Goal: Task Accomplishment & Management: Manage account settings

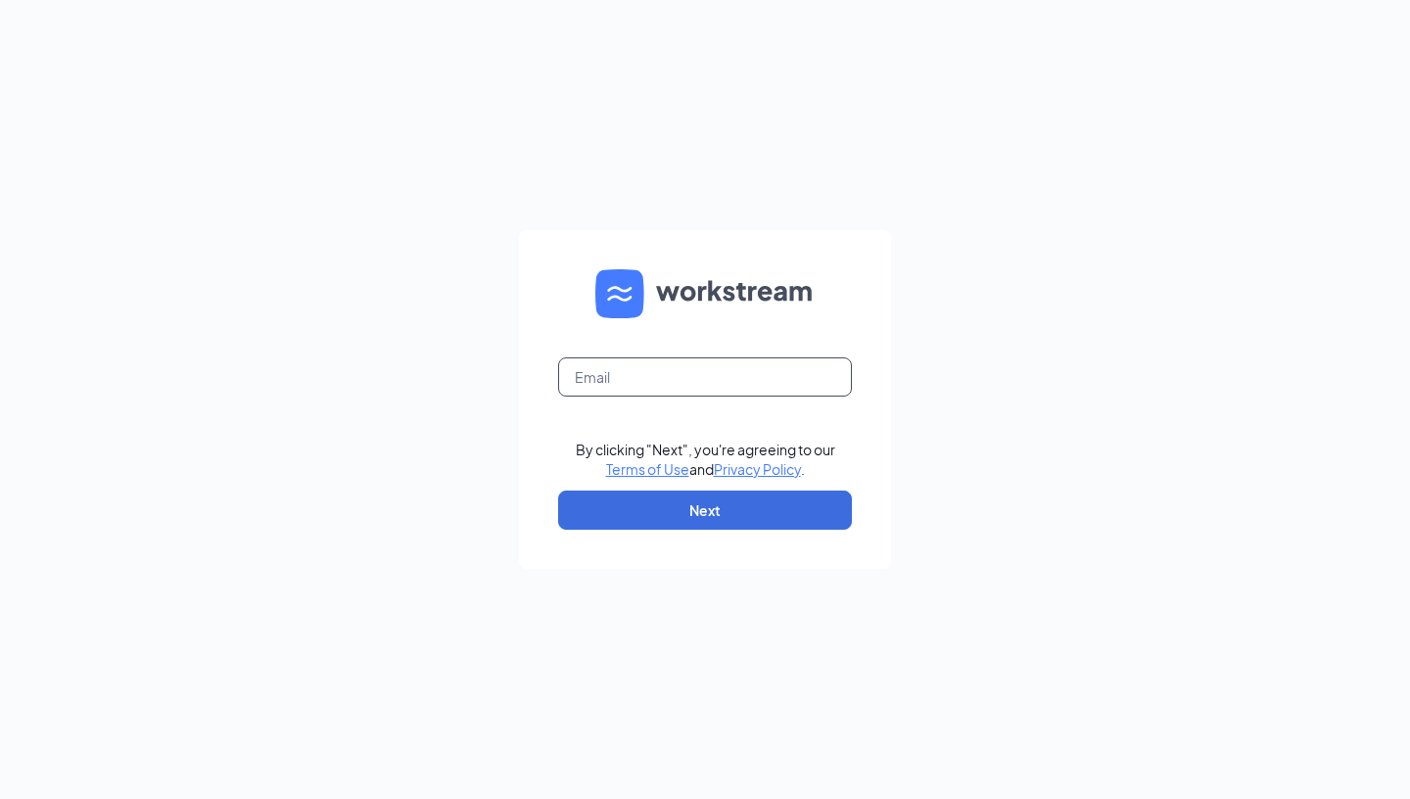
click at [657, 375] on input "text" at bounding box center [705, 376] width 294 height 39
type input "valeria.arauzA@CFALATHROP.COM"
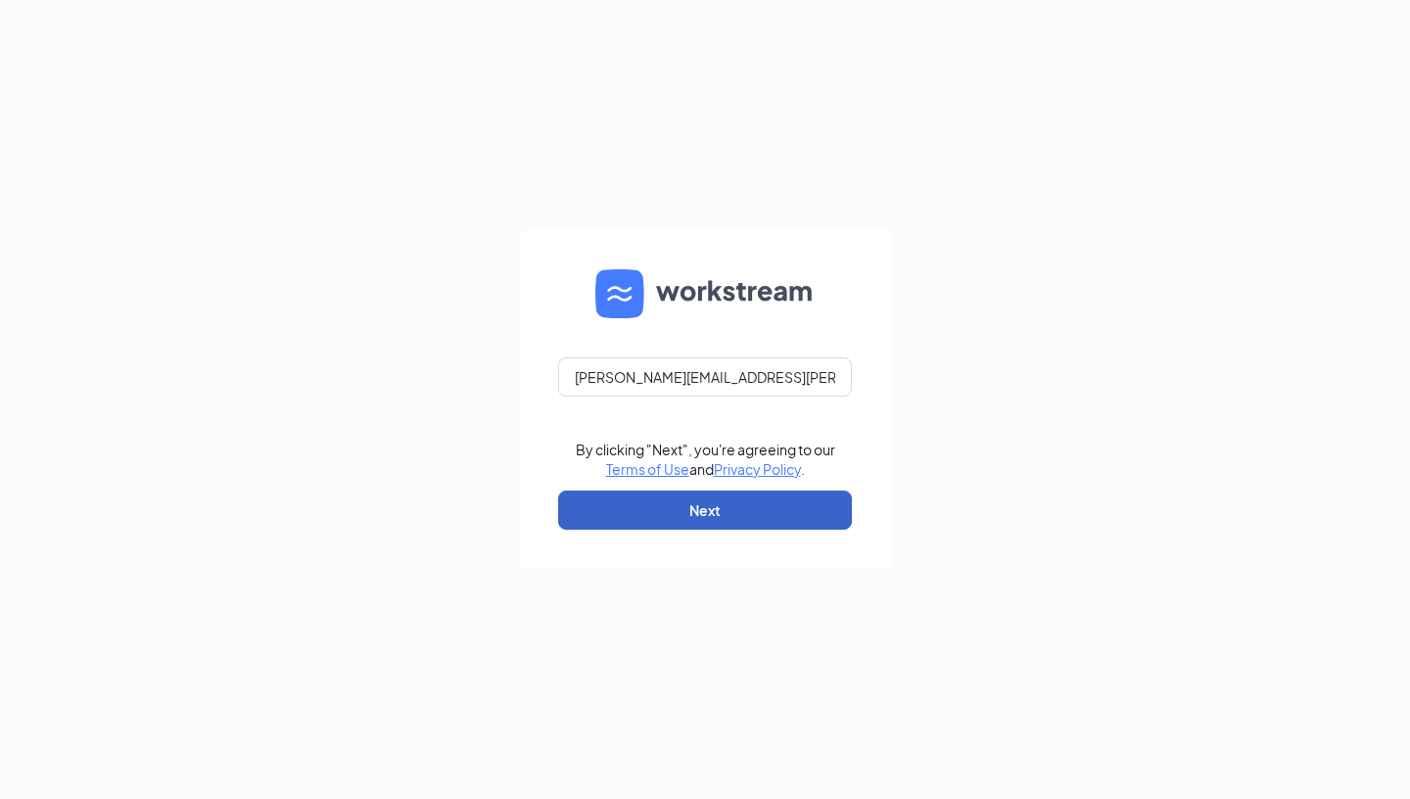
click at [679, 499] on button "Next" at bounding box center [705, 510] width 294 height 39
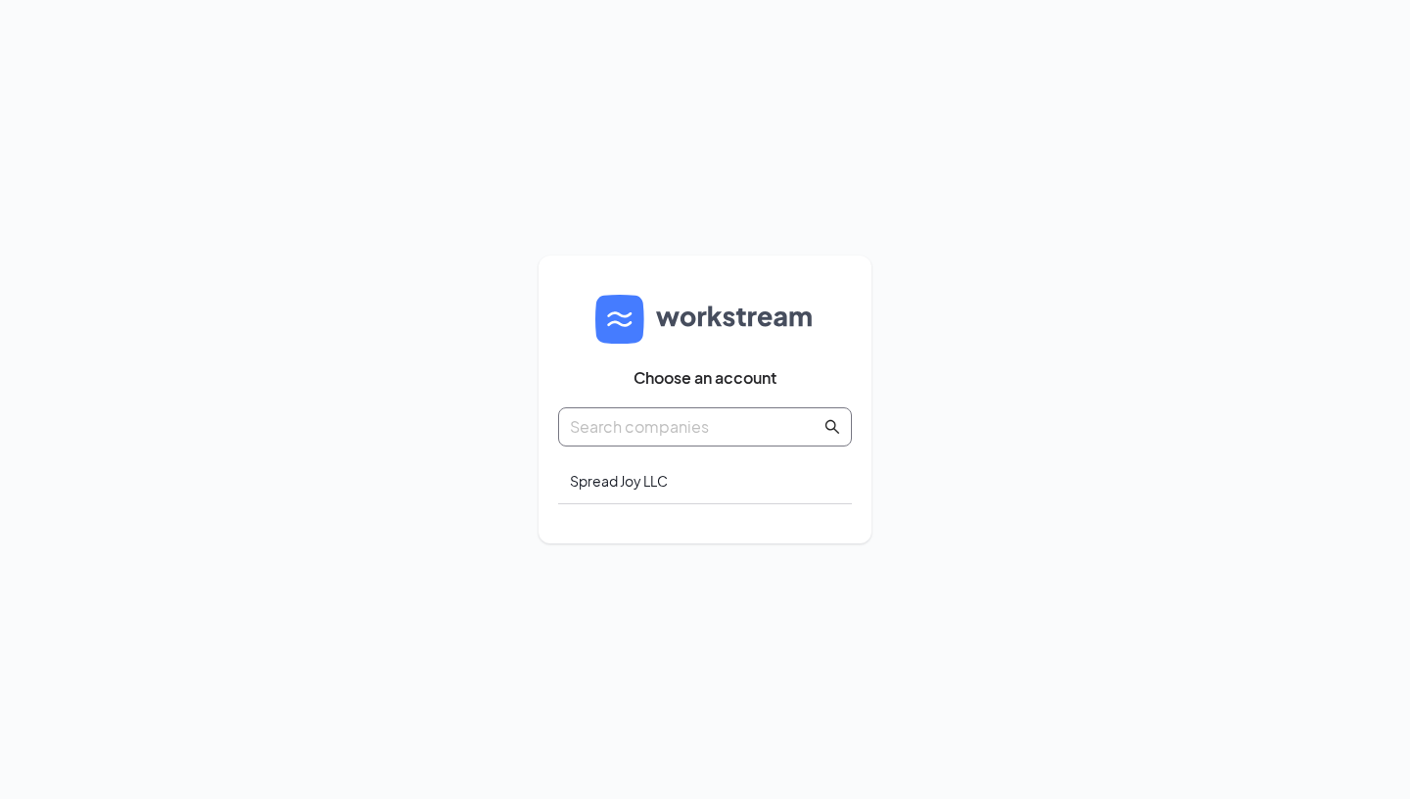
click at [747, 420] on input "text" at bounding box center [695, 426] width 251 height 24
click at [667, 470] on div "Spread Joy LLC" at bounding box center [705, 481] width 294 height 46
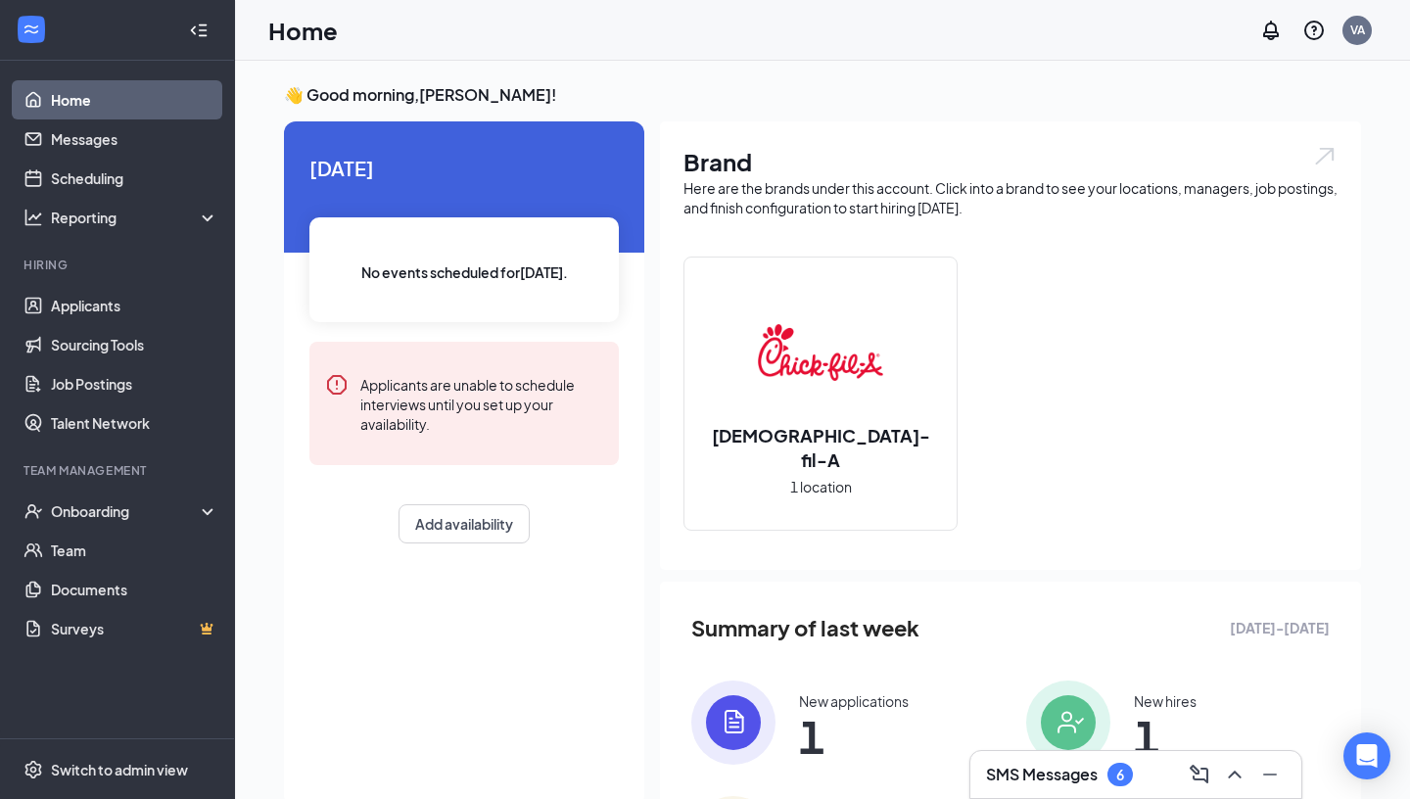
click at [865, 372] on img at bounding box center [820, 352] width 125 height 125
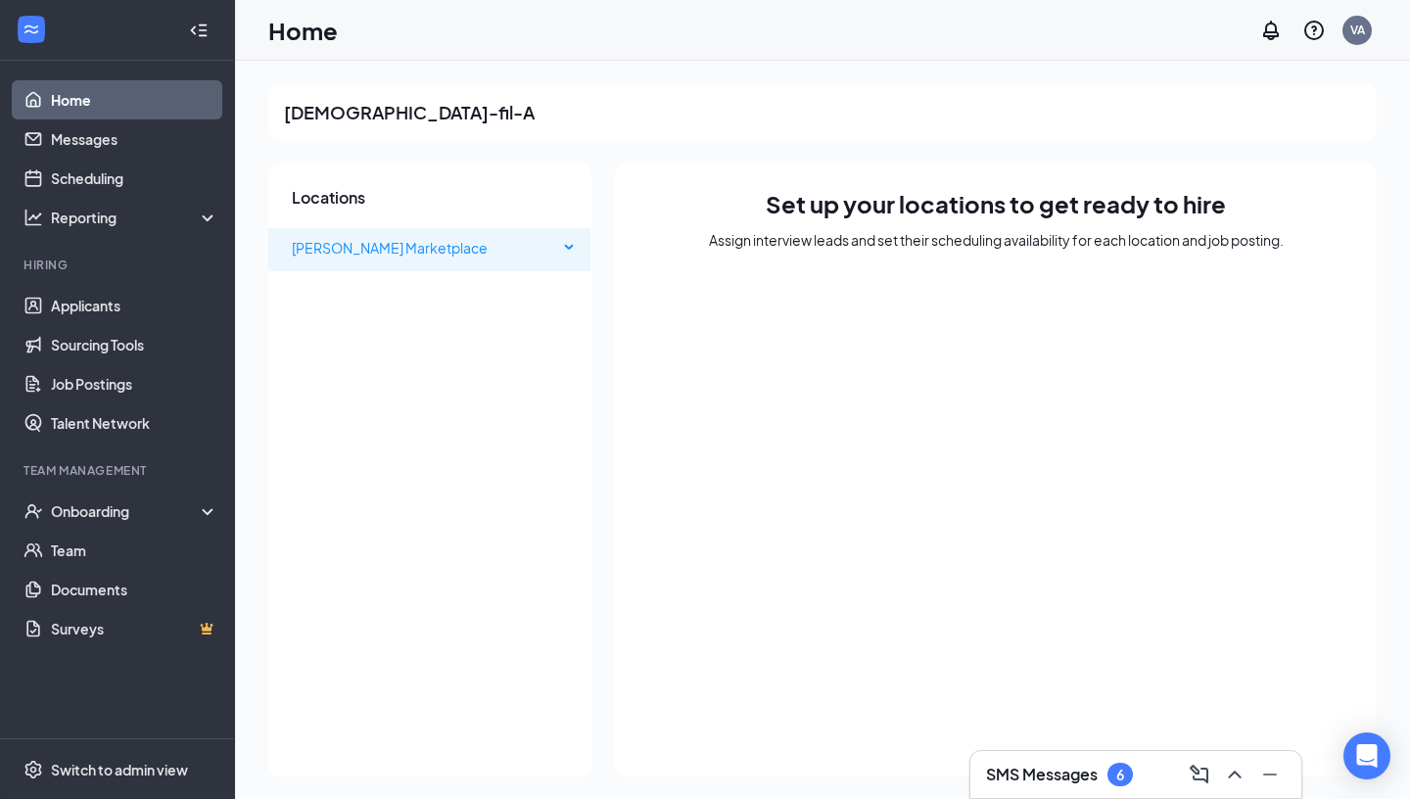
click at [382, 244] on span "[PERSON_NAME] Marketplace" at bounding box center [390, 248] width 196 height 18
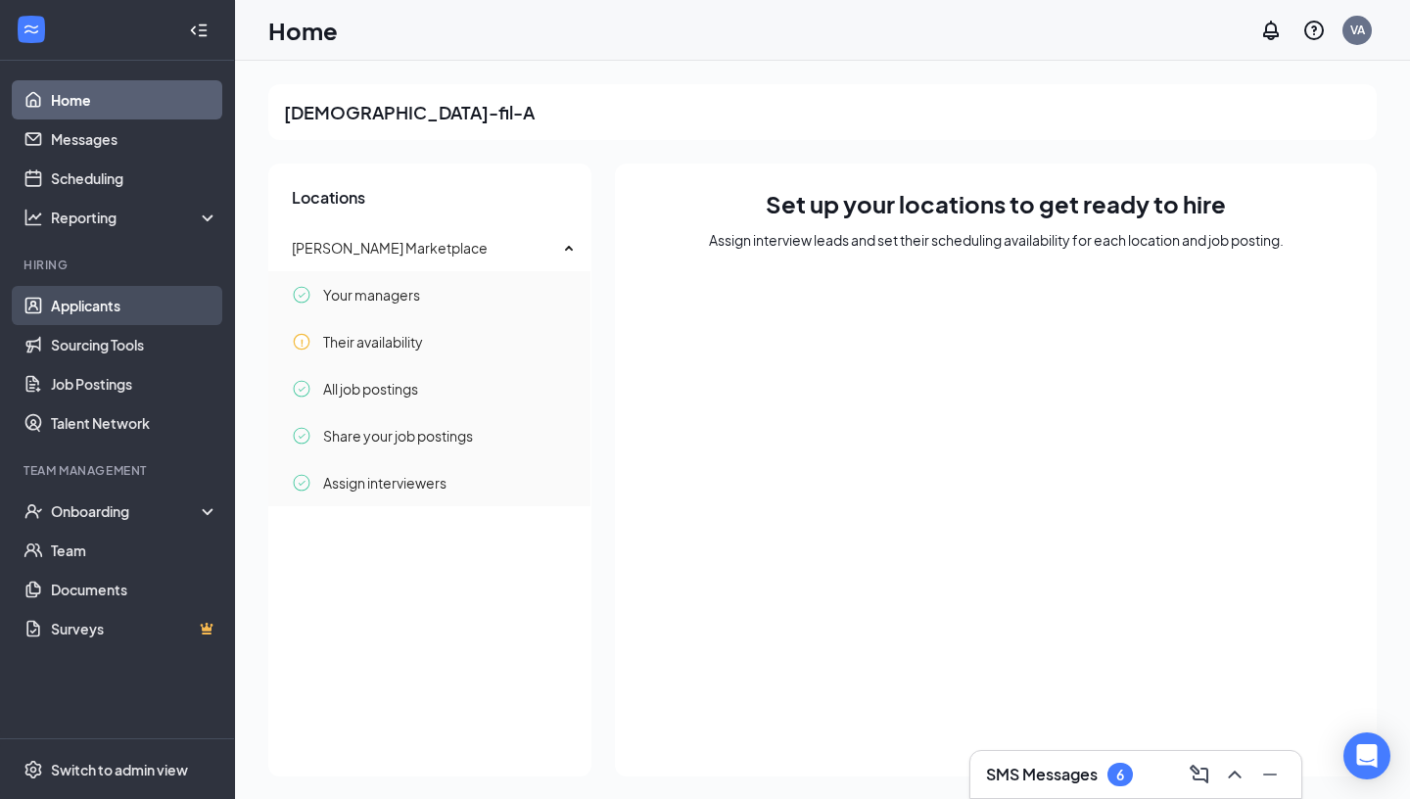
click at [134, 303] on link "Applicants" at bounding box center [134, 305] width 167 height 39
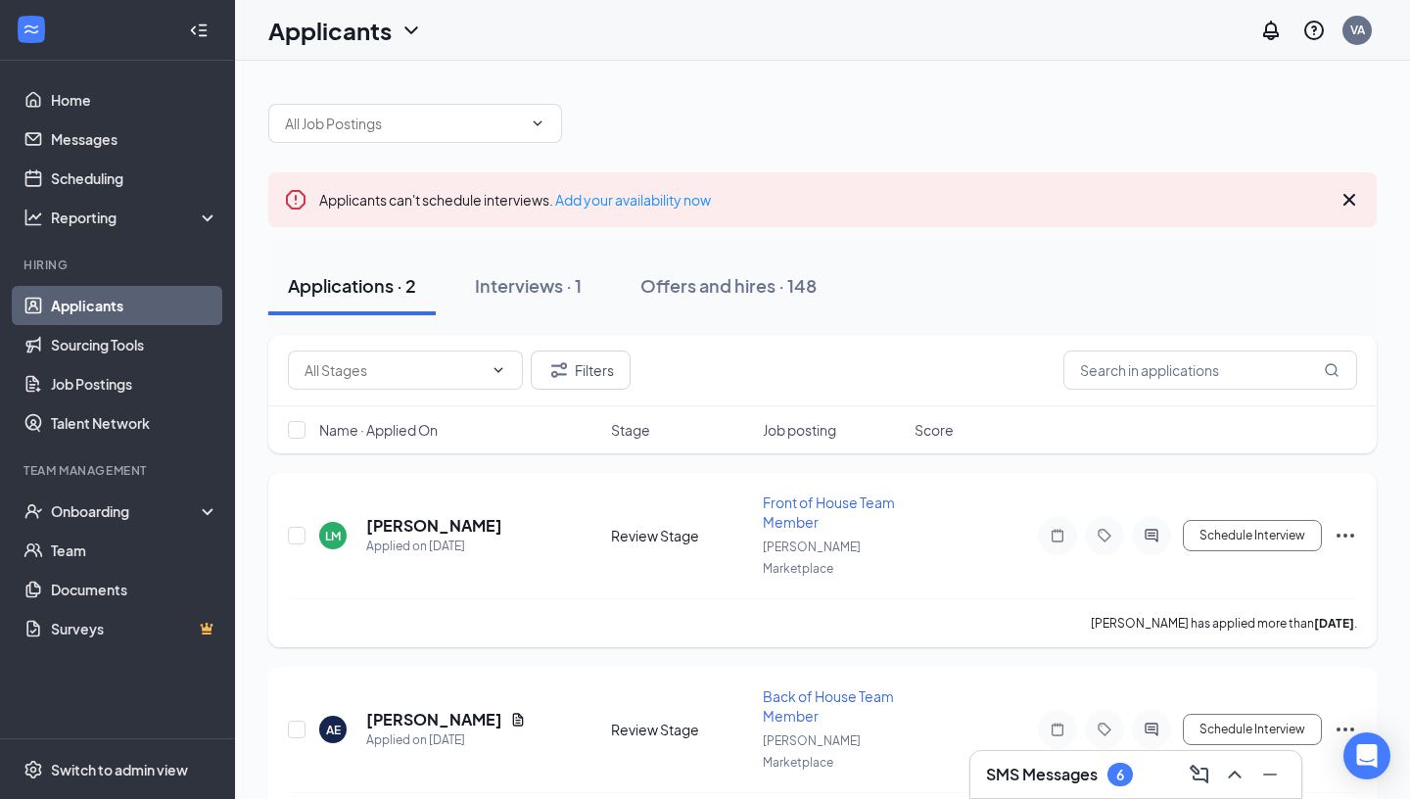
scroll to position [21, 0]
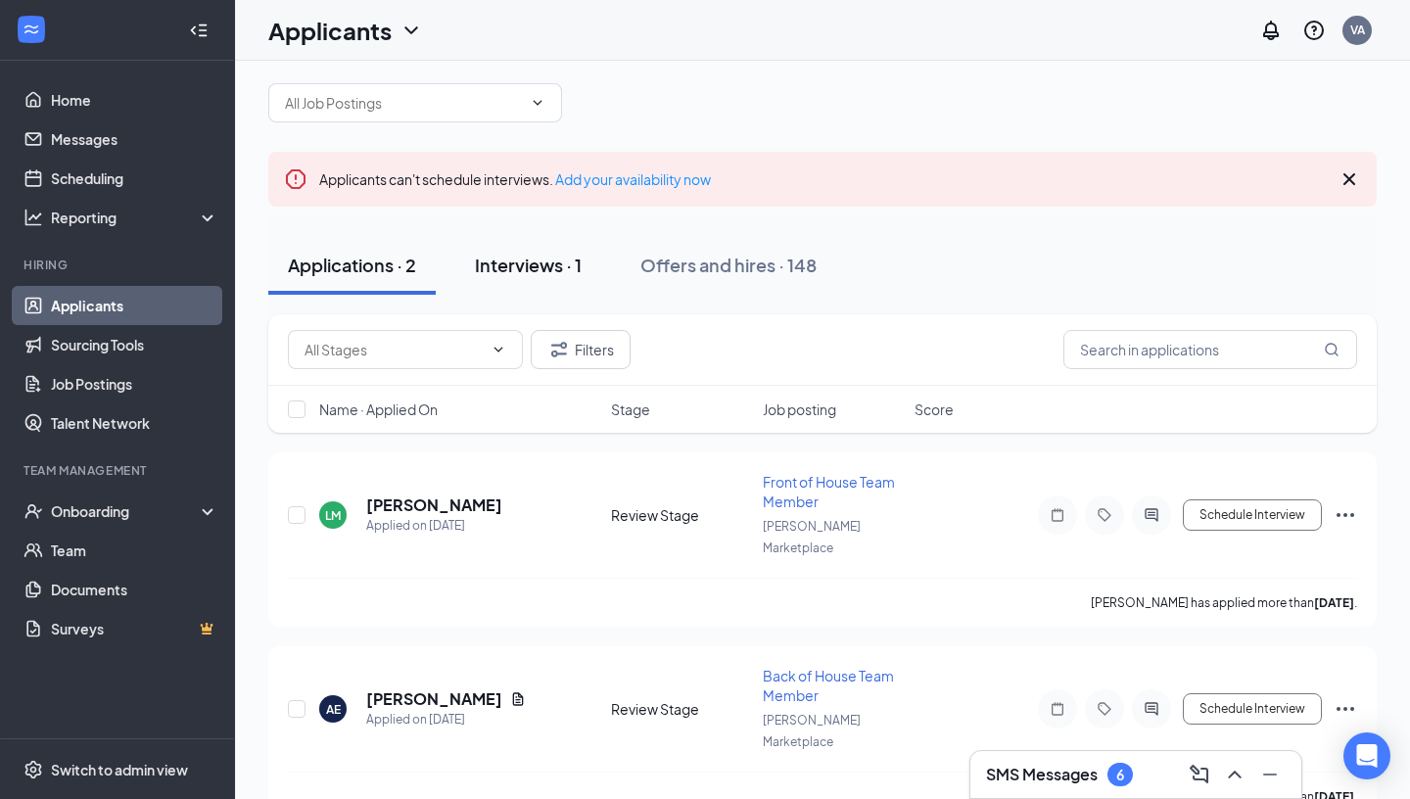
click at [550, 279] on button "Interviews · 1" at bounding box center [528, 265] width 146 height 59
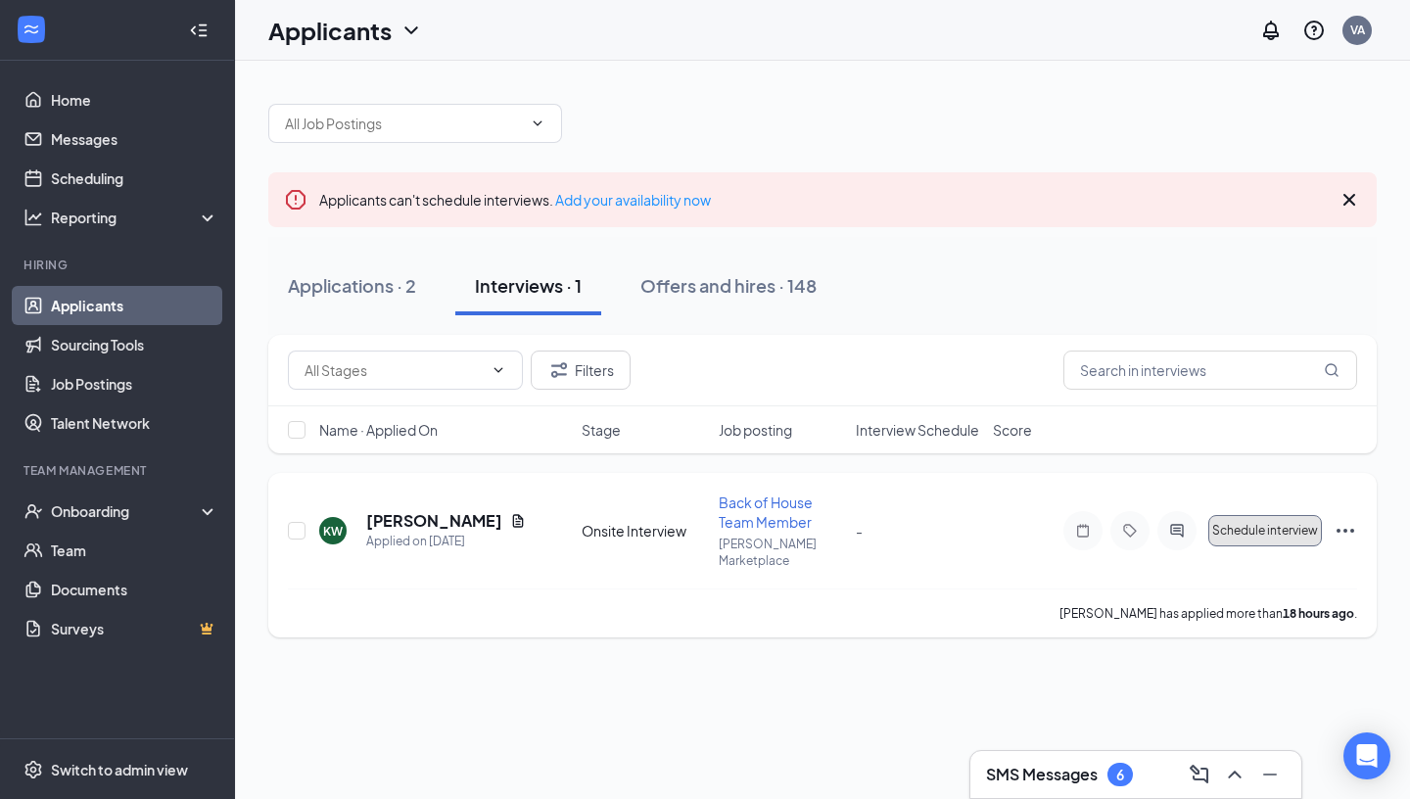
click at [1274, 524] on span "Schedule interview" at bounding box center [1265, 531] width 106 height 14
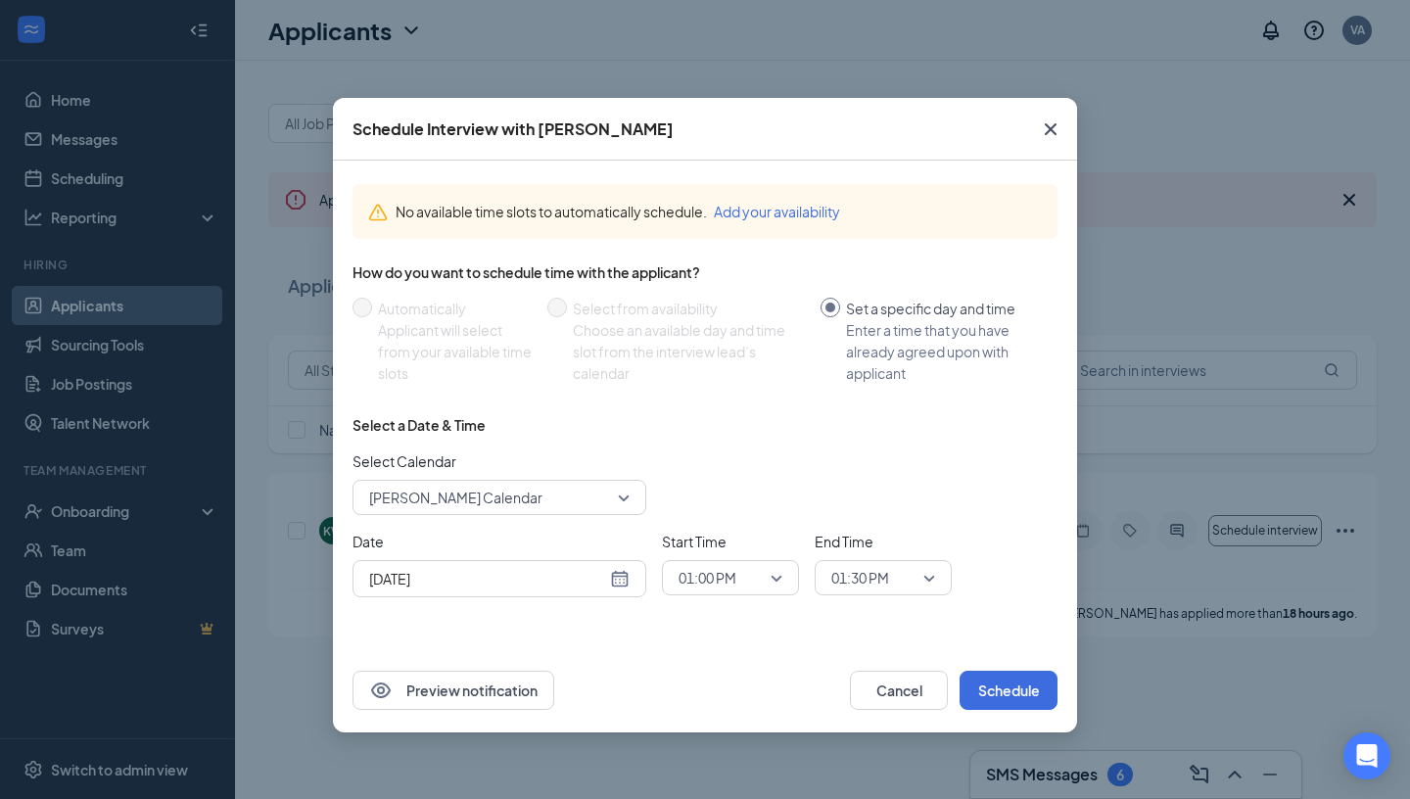
click at [554, 488] on span "[PERSON_NAME] Calendar" at bounding box center [490, 497] width 243 height 29
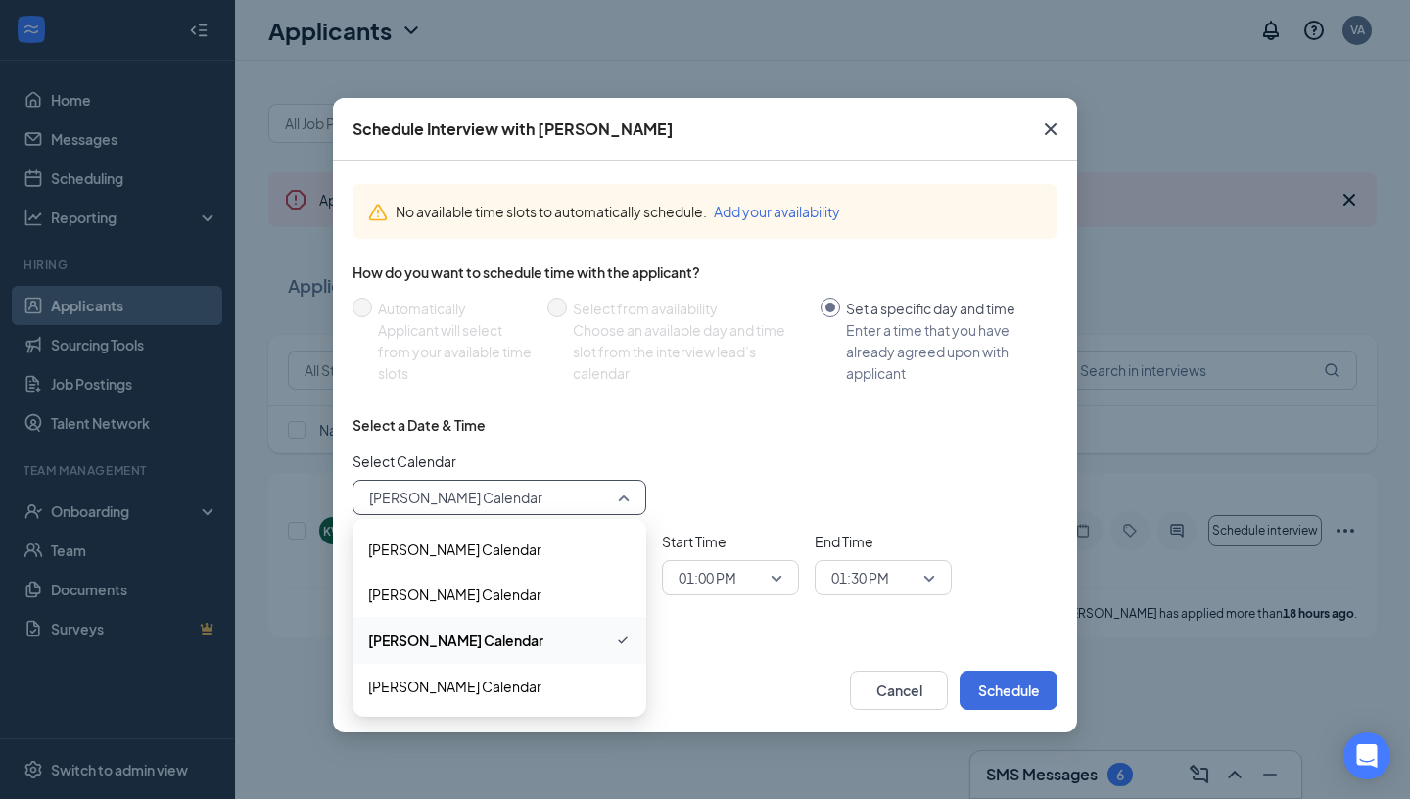
click at [508, 641] on span "[PERSON_NAME] Calendar" at bounding box center [455, 641] width 175 height 22
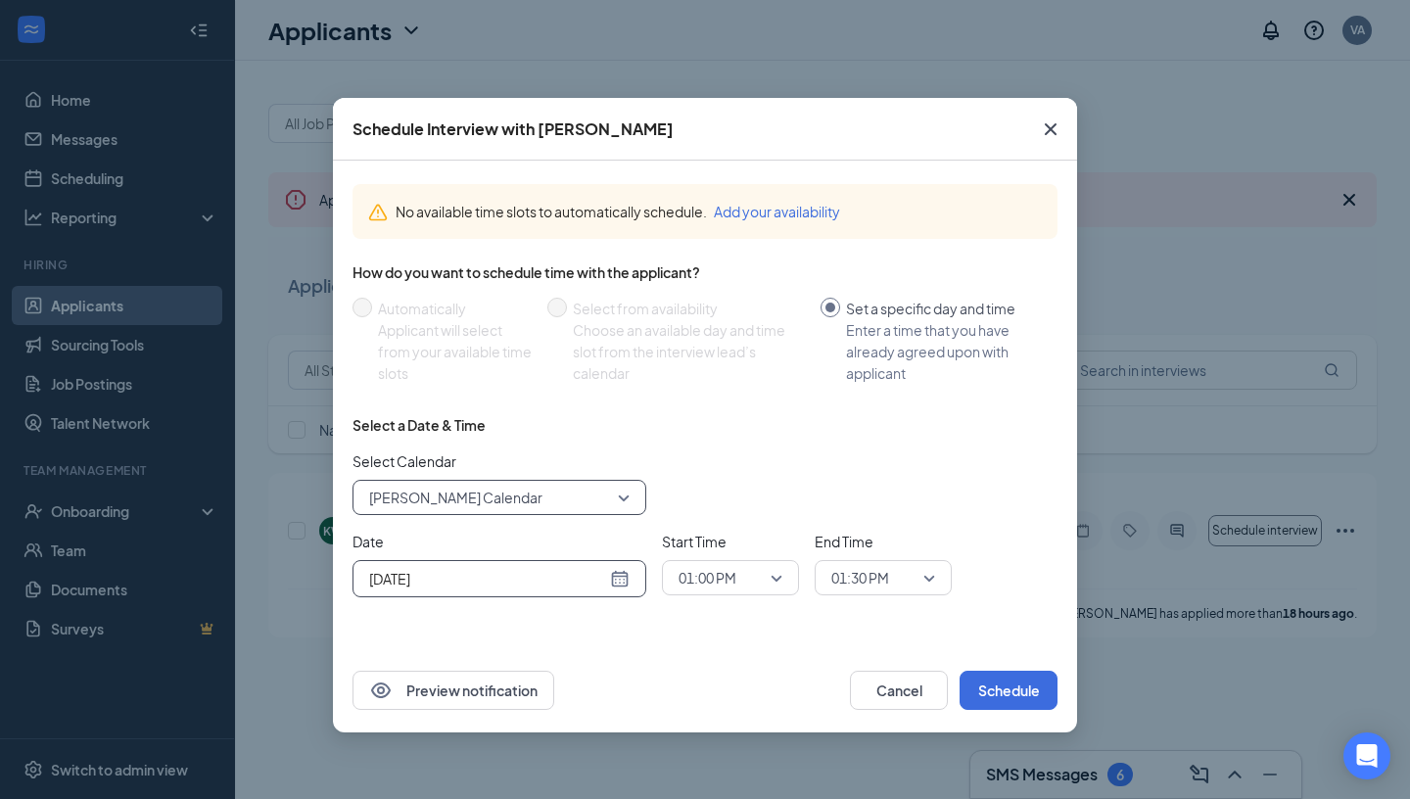
click at [570, 577] on input "[DATE]" at bounding box center [487, 579] width 237 height 22
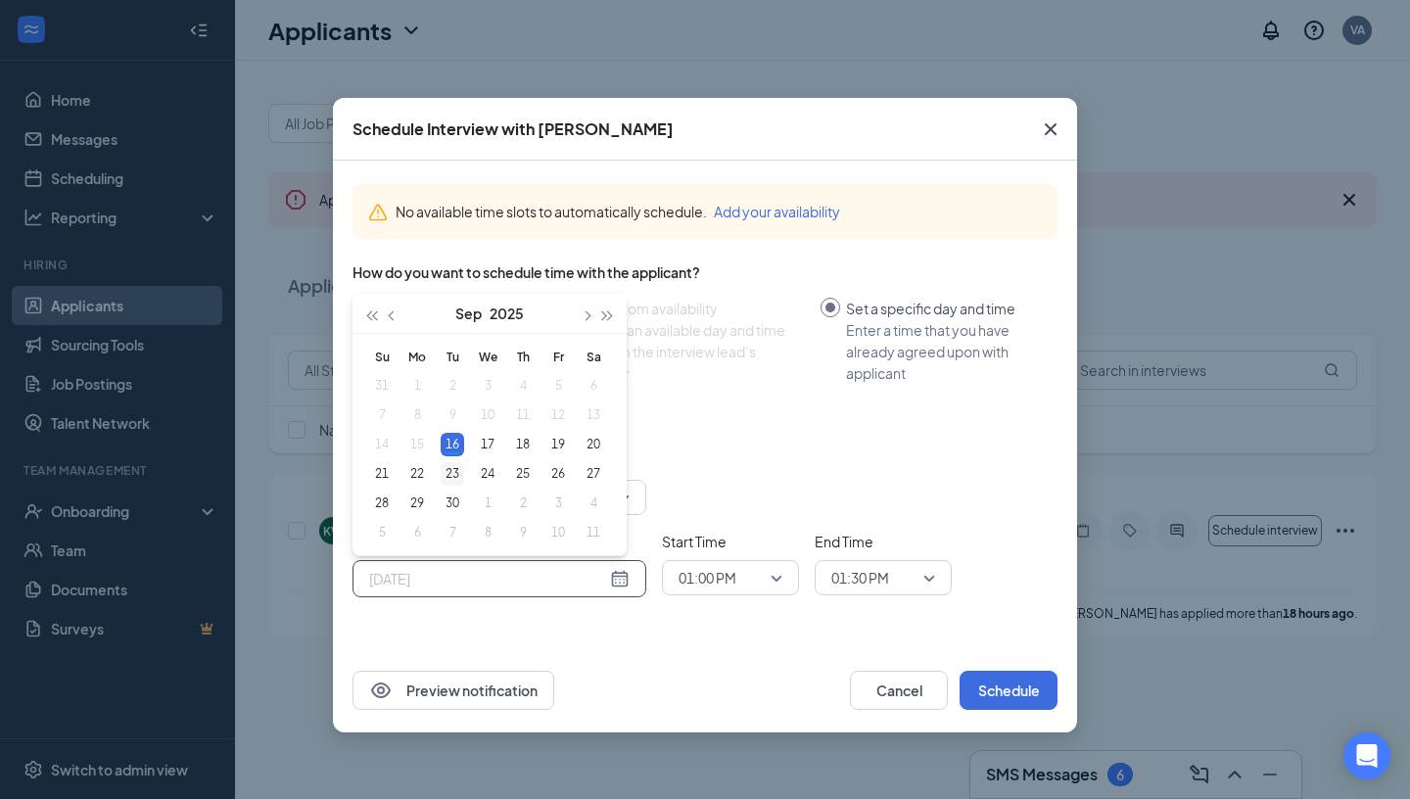
type input "[DATE]"
click at [458, 471] on div "23" at bounding box center [453, 474] width 24 height 24
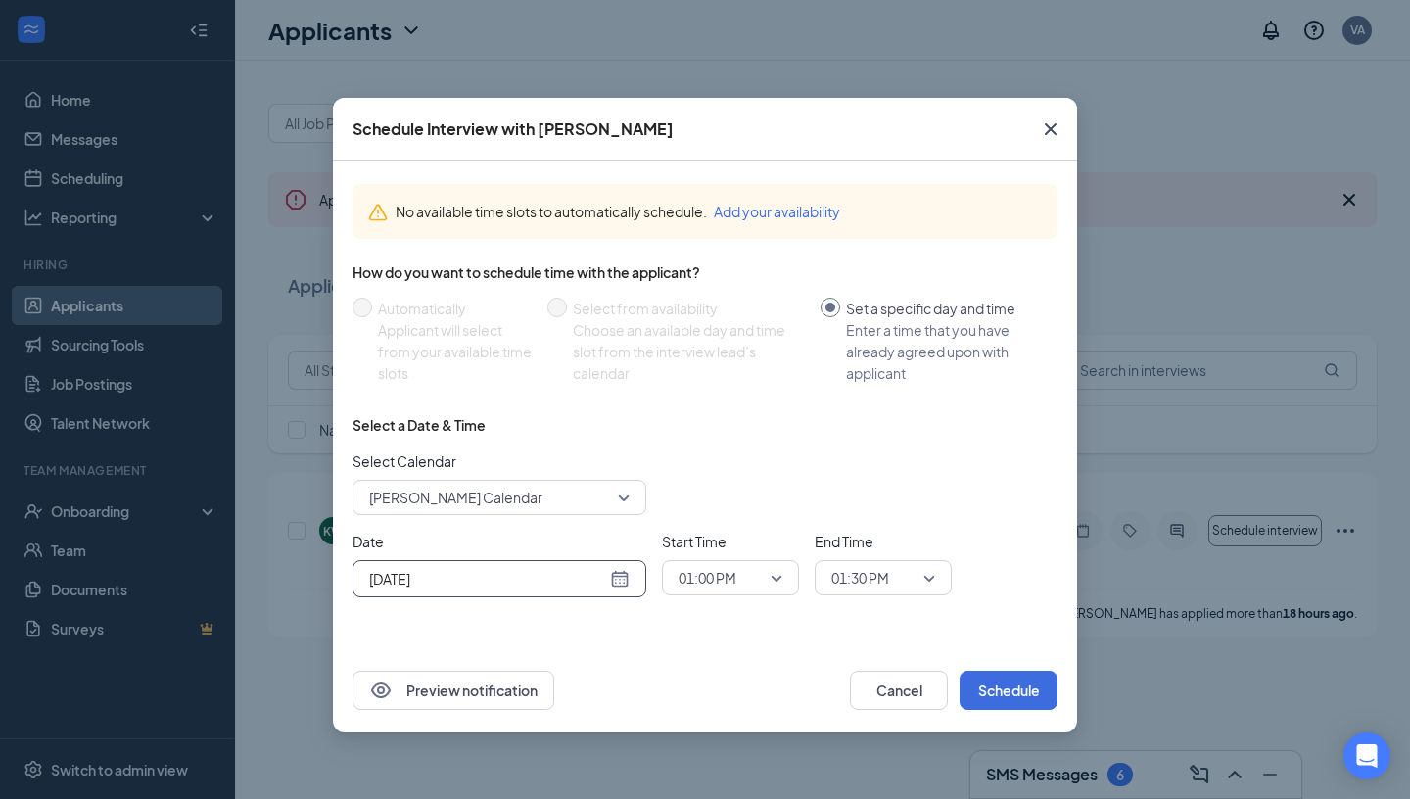
click at [716, 580] on span "01:00 PM" at bounding box center [708, 577] width 58 height 29
click at [717, 426] on span "04:30 PM" at bounding box center [707, 417] width 58 height 22
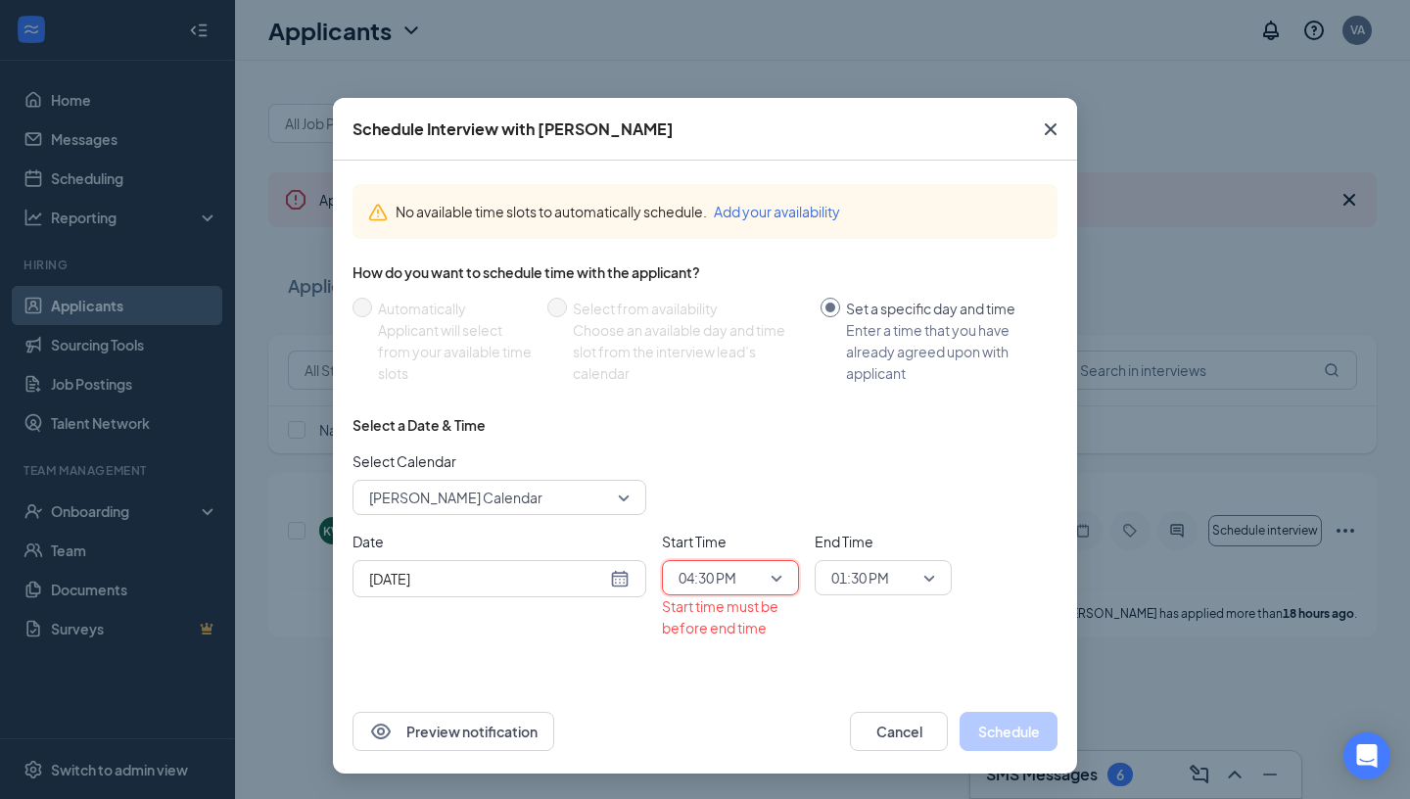
click at [860, 577] on span "01:30 PM" at bounding box center [860, 577] width 58 height 29
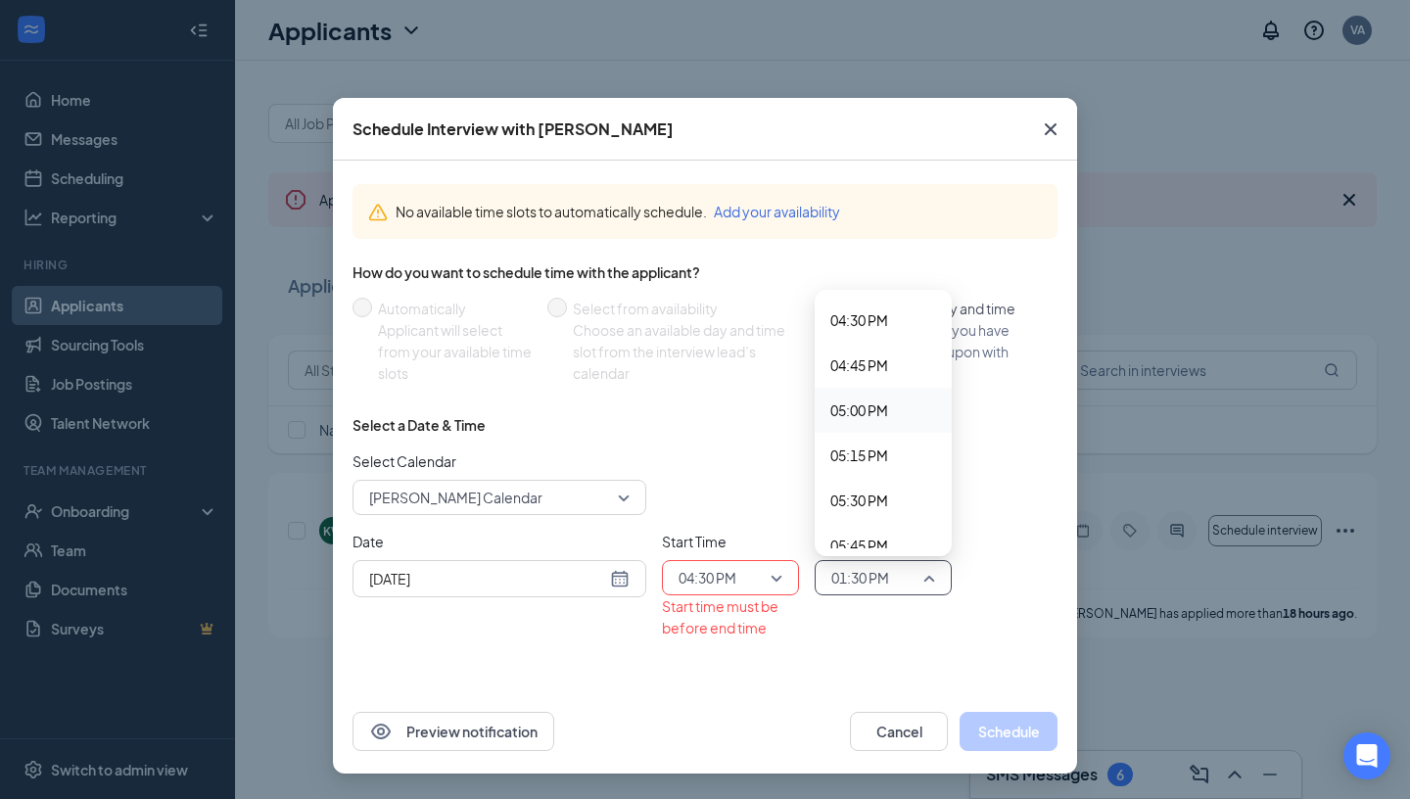
click at [867, 398] on div "05:00 PM" at bounding box center [883, 410] width 137 height 45
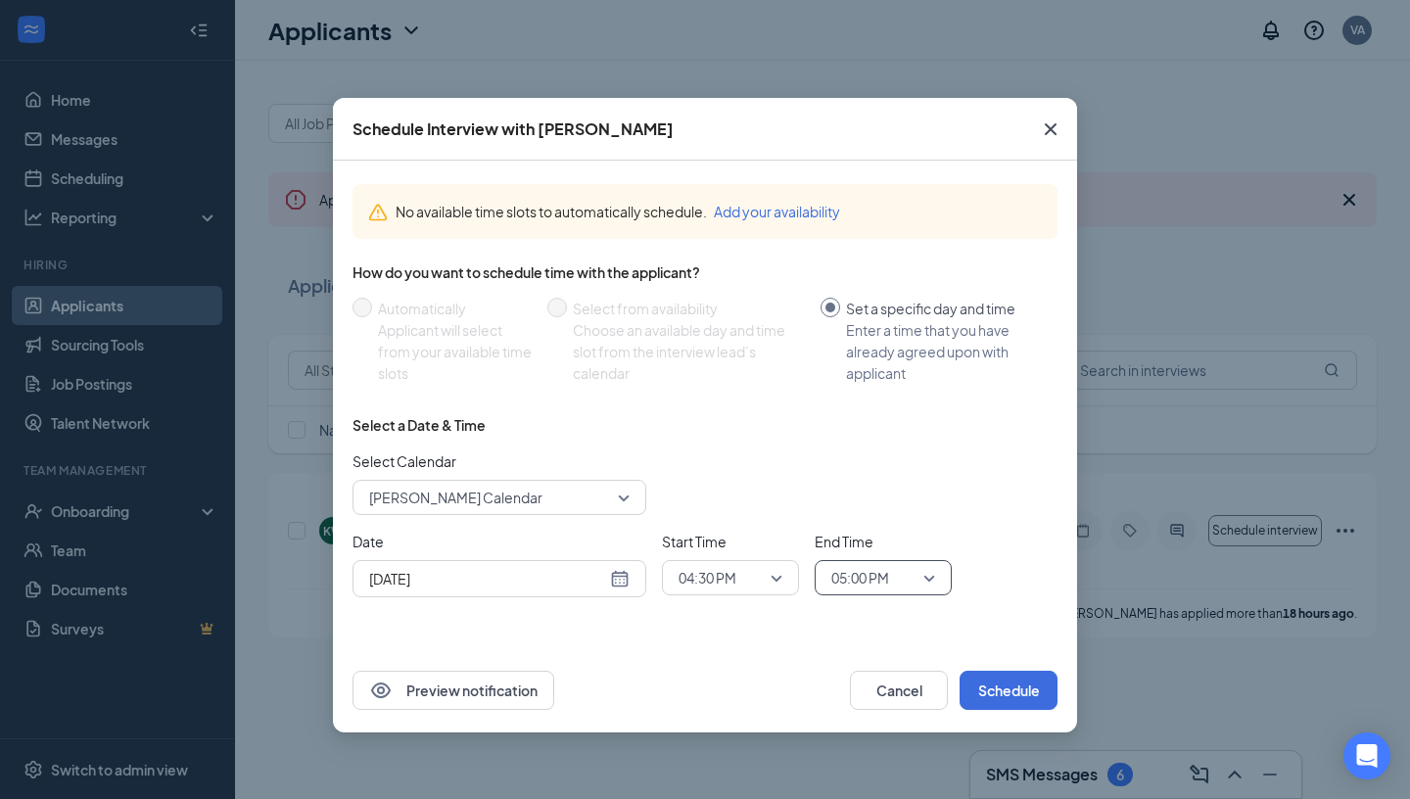
scroll to position [2975, 0]
click at [995, 688] on button "Schedule" at bounding box center [1009, 690] width 98 height 39
